Goal: Check status: Check status

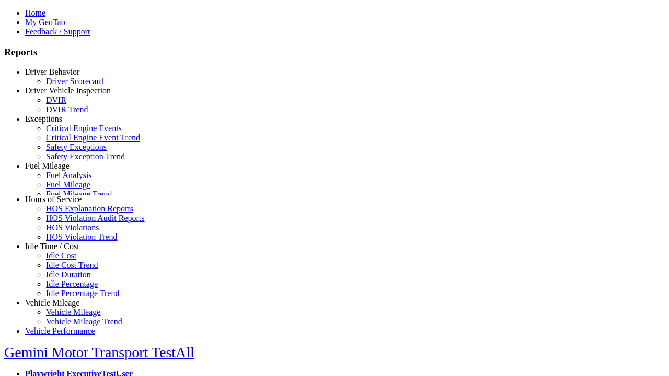
select select "**"
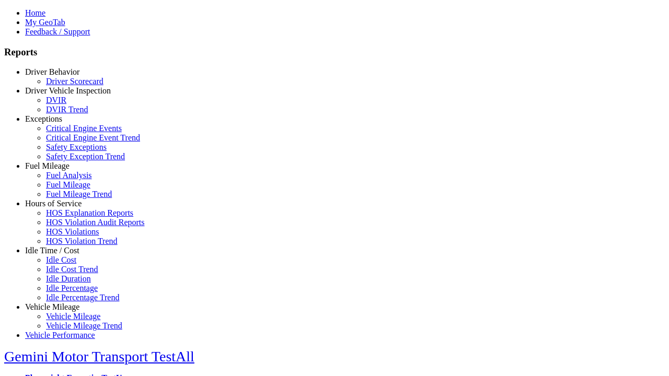
type input "**********"
